Goal: Navigation & Orientation: Understand site structure

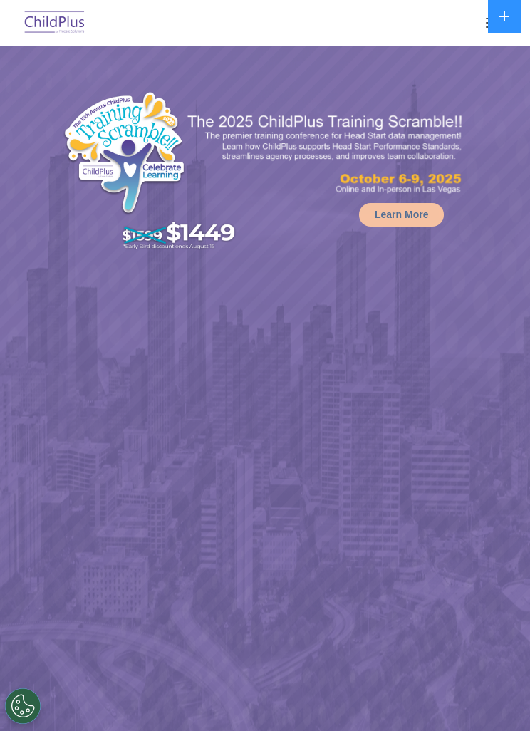
select select "MEDIUM"
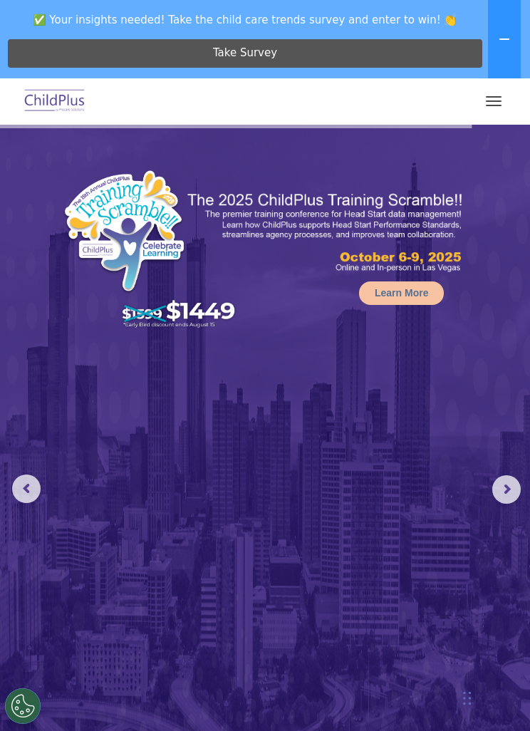
click at [472, 258] on img at bounding box center [265, 473] width 530 height 697
click at [345, 427] on img at bounding box center [265, 473] width 530 height 697
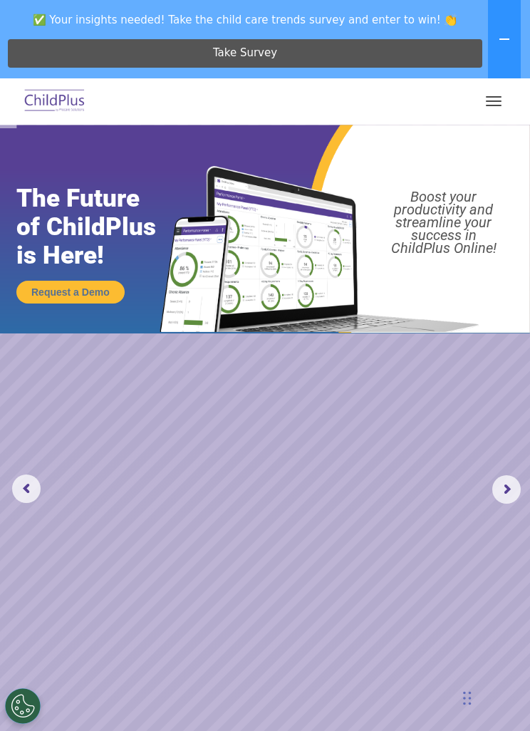
click at [519, 93] on nav "Download Support | Schedule A Demo  MENU MENU Software ChildPlus: The original…" at bounding box center [265, 101] width 530 height 46
click at [496, 91] on button "button" at bounding box center [494, 101] width 30 height 23
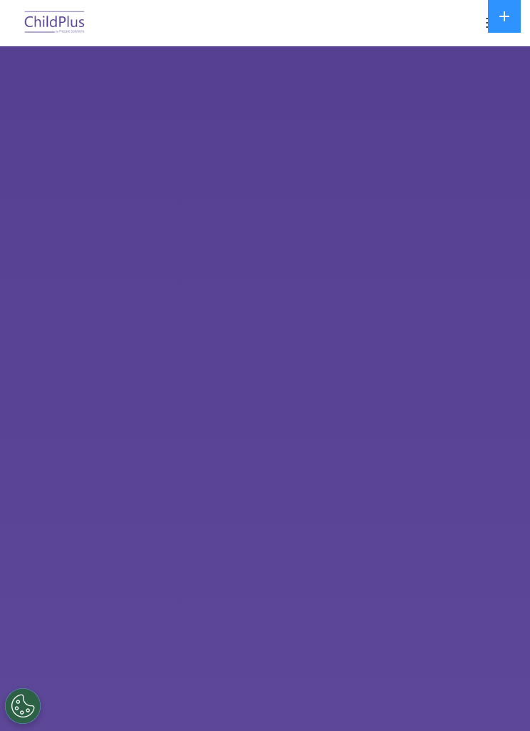
select select "MEDIUM"
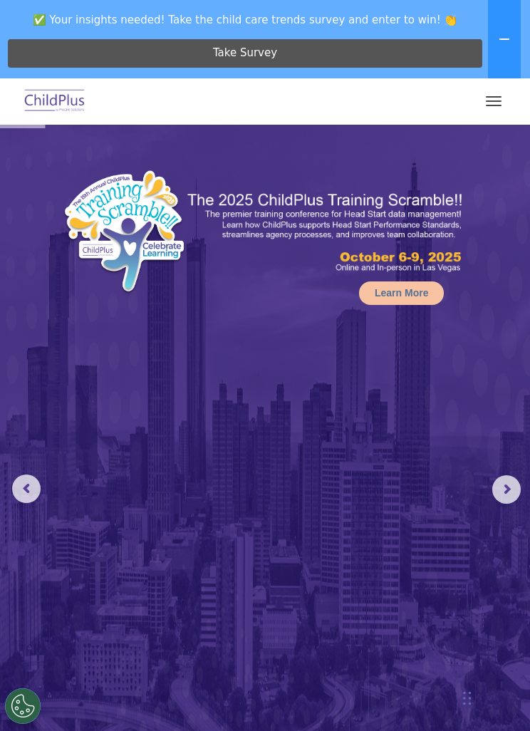
click at [496, 98] on button "button" at bounding box center [494, 101] width 30 height 23
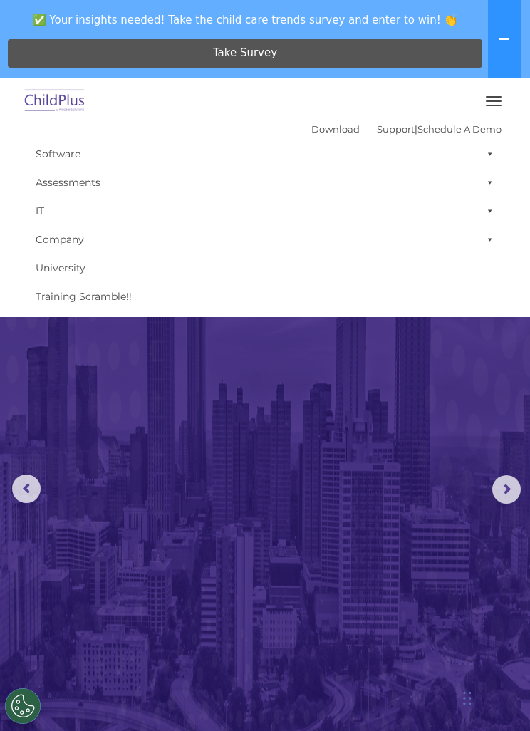
click at [493, 99] on button "button" at bounding box center [494, 101] width 30 height 23
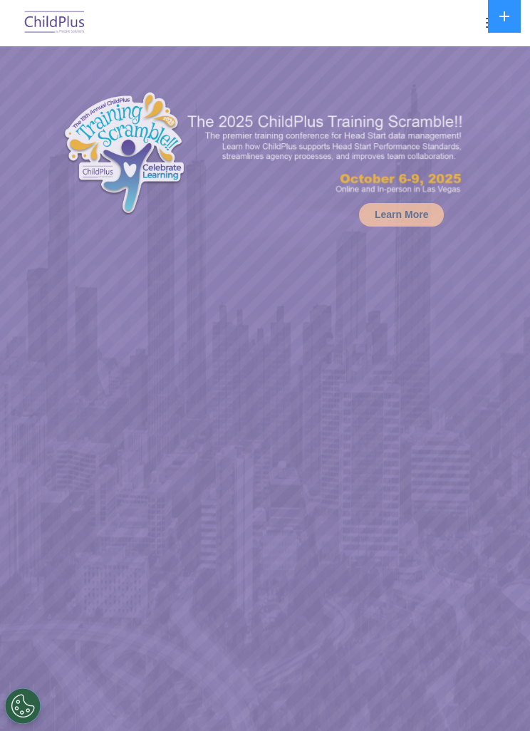
select select "MEDIUM"
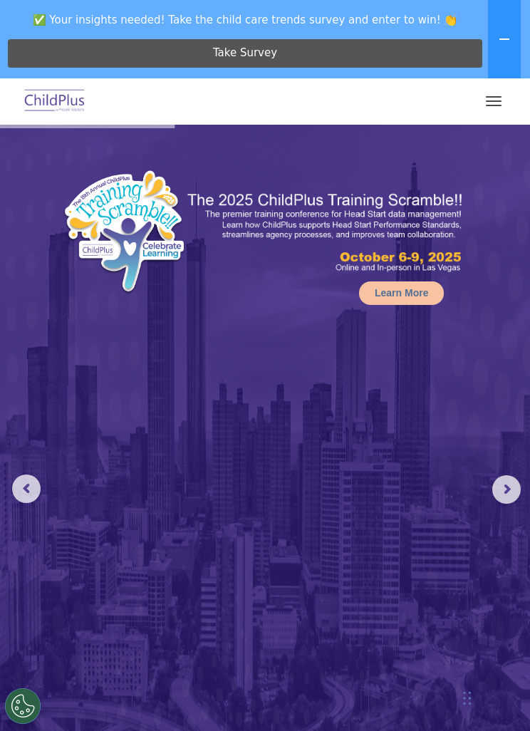
click at [76, 105] on img at bounding box center [54, 101] width 67 height 33
click at [500, 95] on button "button" at bounding box center [494, 101] width 30 height 23
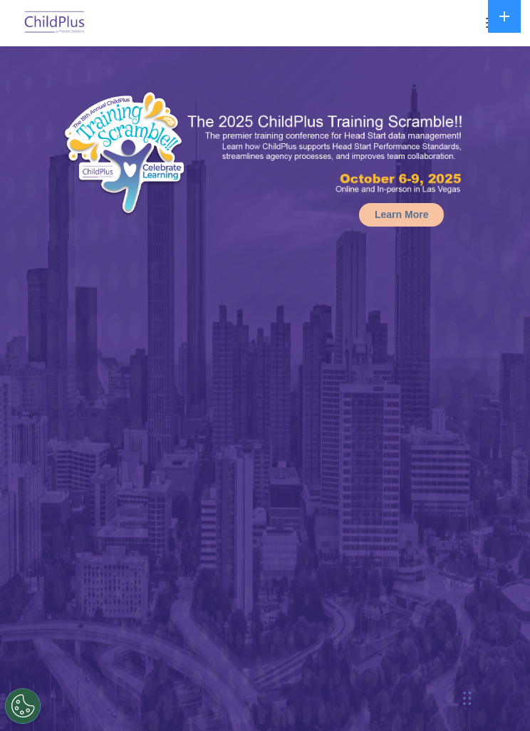
select select "MEDIUM"
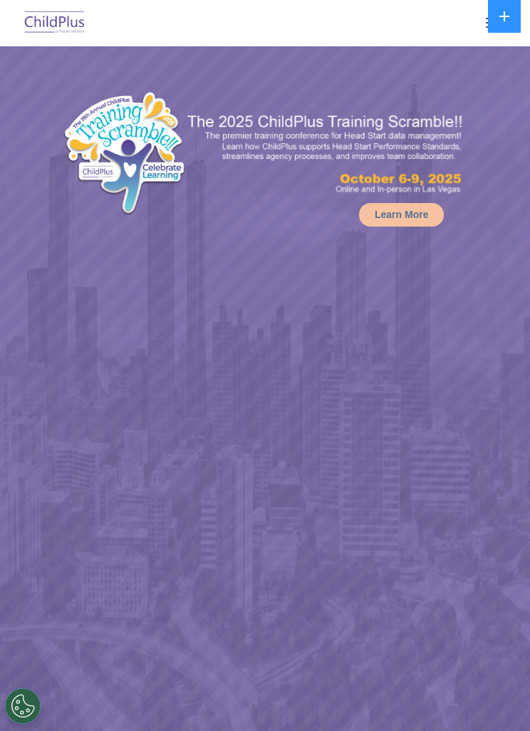
select select "MEDIUM"
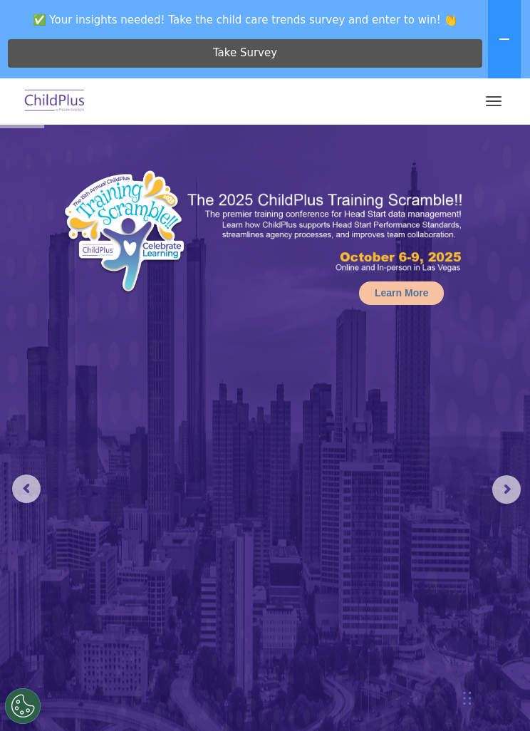
click at [494, 102] on button "button" at bounding box center [494, 101] width 30 height 23
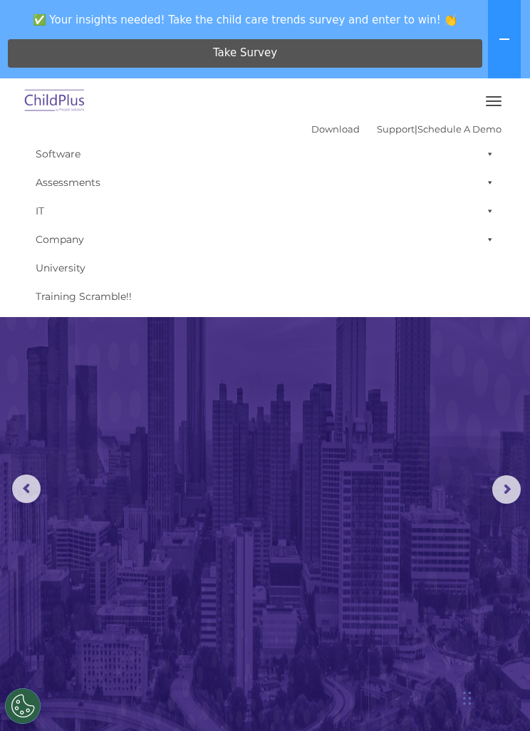
click at [492, 102] on button "button" at bounding box center [494, 101] width 30 height 23
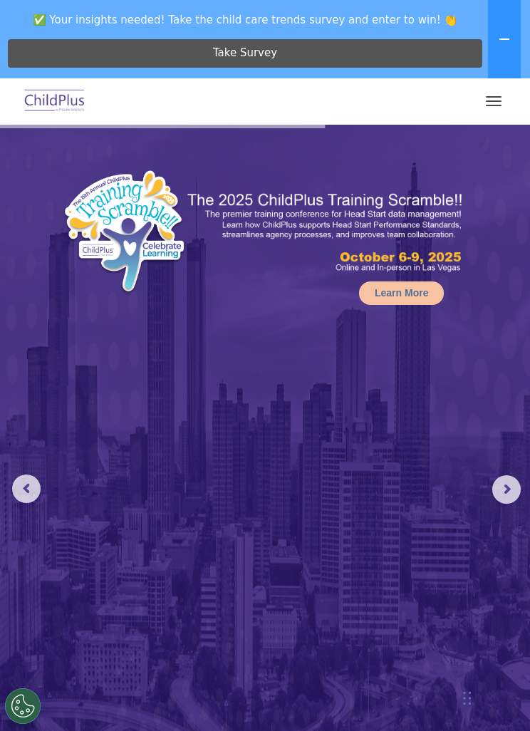
click at [73, 91] on img at bounding box center [54, 101] width 67 height 33
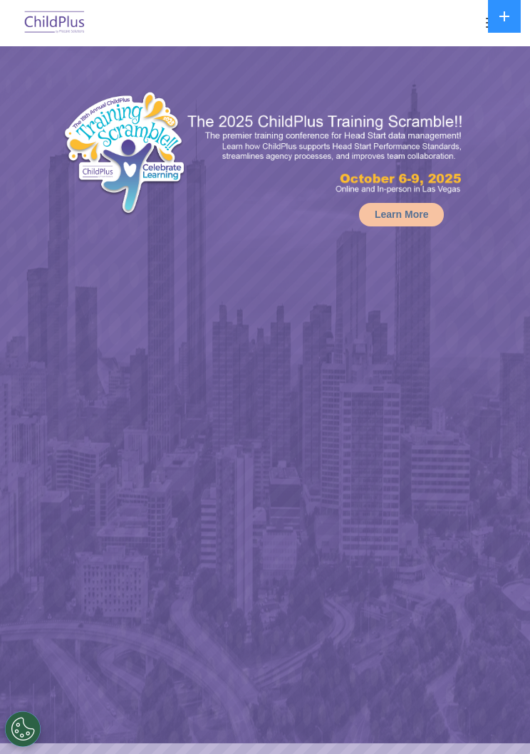
select select "MEDIUM"
